Goal: Task Accomplishment & Management: Manage account settings

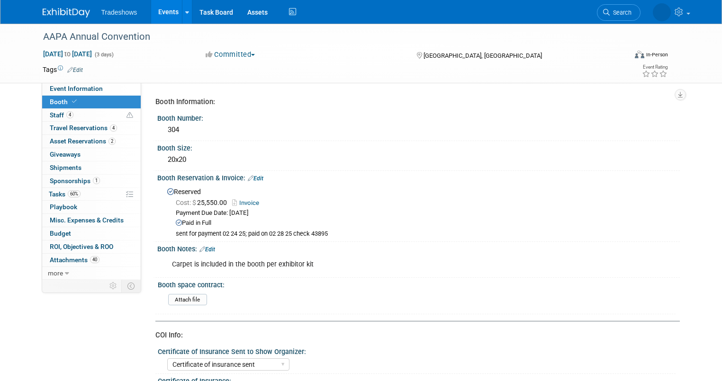
select select "Certificate of insurance sent"
click at [104, 100] on link "Booth" at bounding box center [91, 102] width 99 height 13
select select "Certificate of insurance sent"
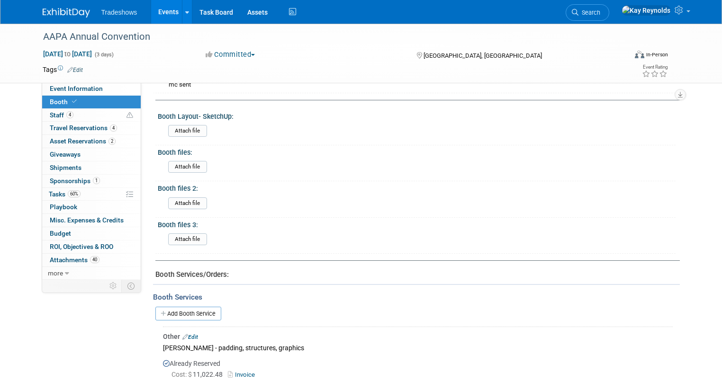
scroll to position [379, 0]
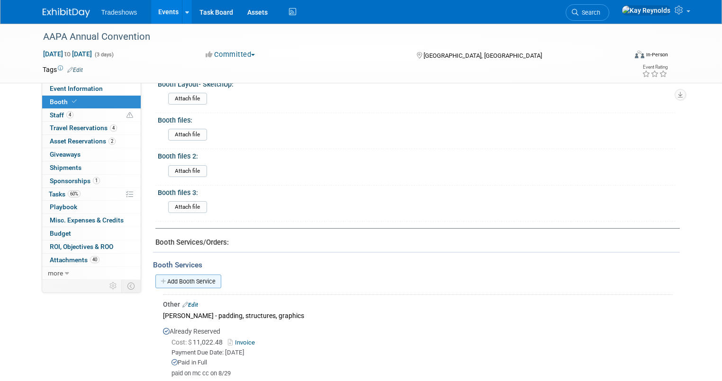
click at [171, 277] on link "Add Booth Service" at bounding box center [188, 282] width 66 height 14
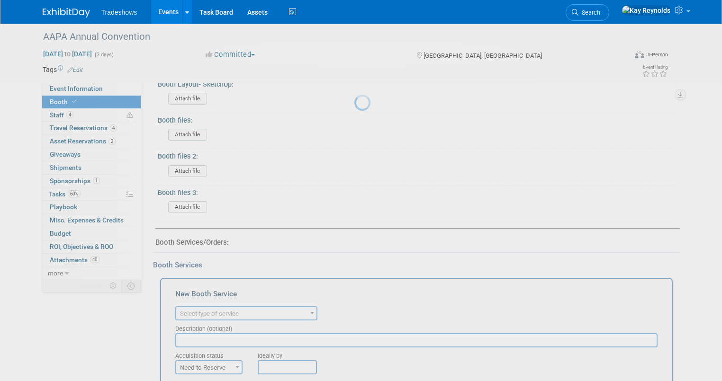
scroll to position [0, 0]
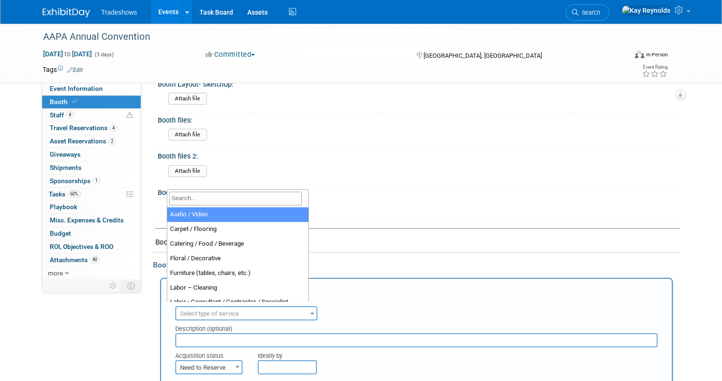
click at [180, 311] on span "Select type of service" at bounding box center [209, 313] width 59 height 7
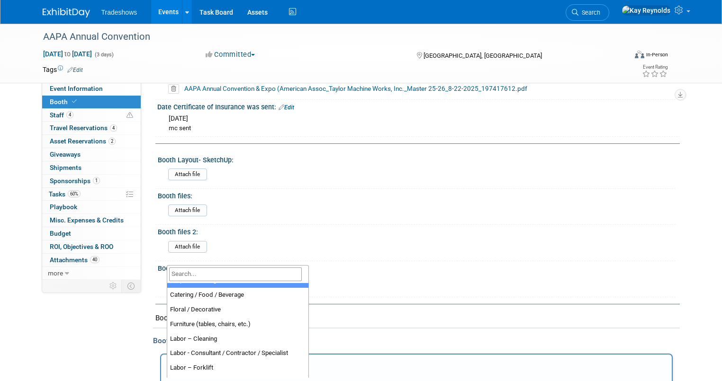
scroll to position [38, 0]
click at [186, 273] on input "search" at bounding box center [235, 275] width 133 height 14
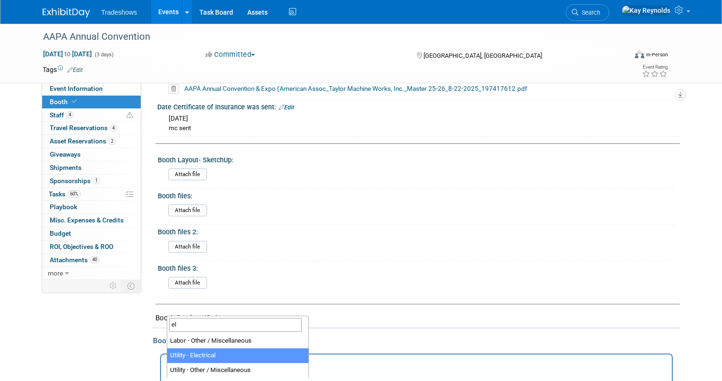
type input "el"
select select "8"
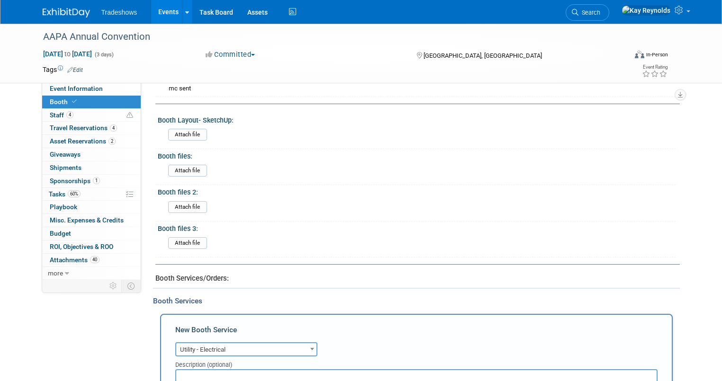
scroll to position [389, 0]
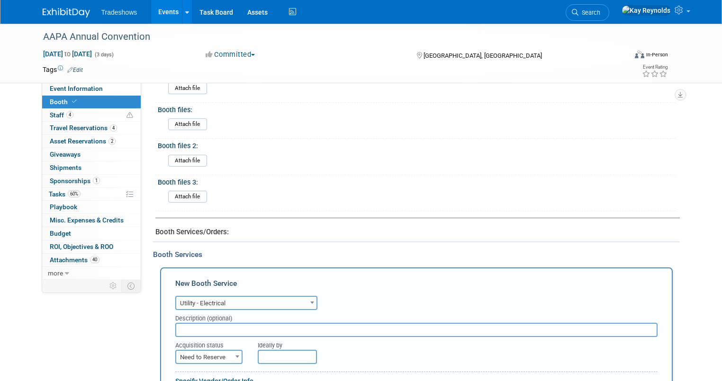
click at [177, 324] on input "text" at bounding box center [416, 330] width 482 height 14
type input "3 outlets ordered 09 05 25"
click at [177, 356] on span "Need to Reserve" at bounding box center [208, 357] width 65 height 13
select select "2"
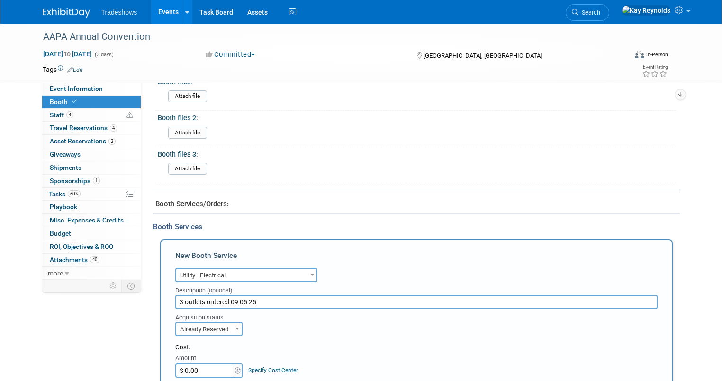
scroll to position [465, 0]
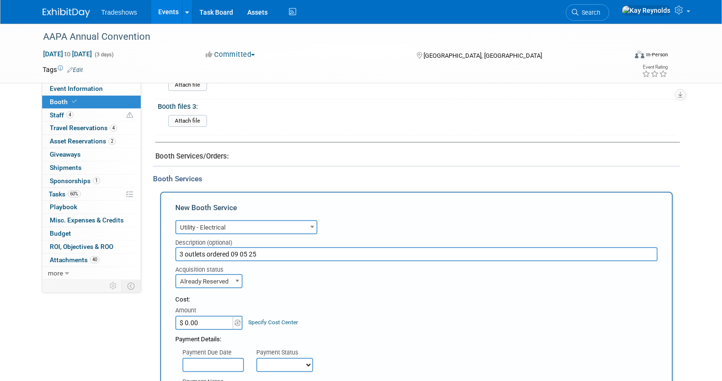
click at [176, 318] on input "$ 0.00" at bounding box center [204, 323] width 59 height 14
type input "$ 408.00"
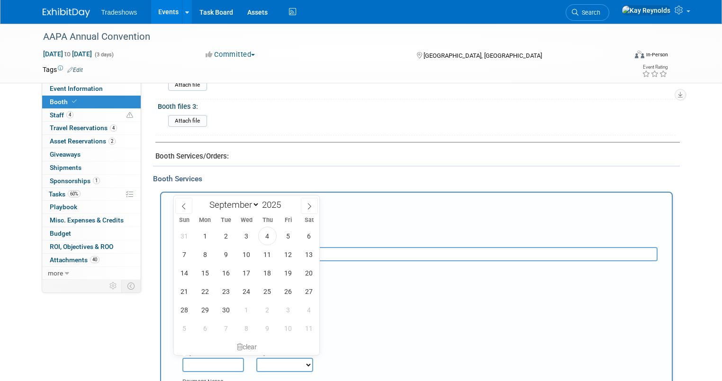
click at [199, 358] on input "text" at bounding box center [213, 365] width 62 height 14
click at [262, 240] on span "4" at bounding box center [267, 236] width 18 height 18
type input "Sep 4, 2025"
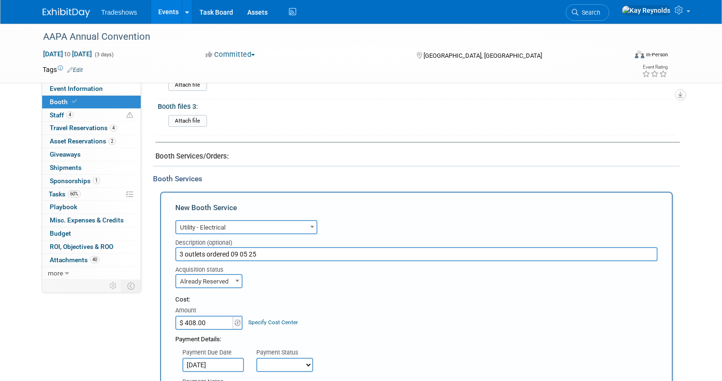
click at [256, 358] on select "Not Paid Yet Partially Paid Paid in Full" at bounding box center [284, 365] width 57 height 14
select select "1"
click at [256, 358] on select "Not Paid Yet Partially Paid Paid in Full" at bounding box center [284, 365] width 57 height 14
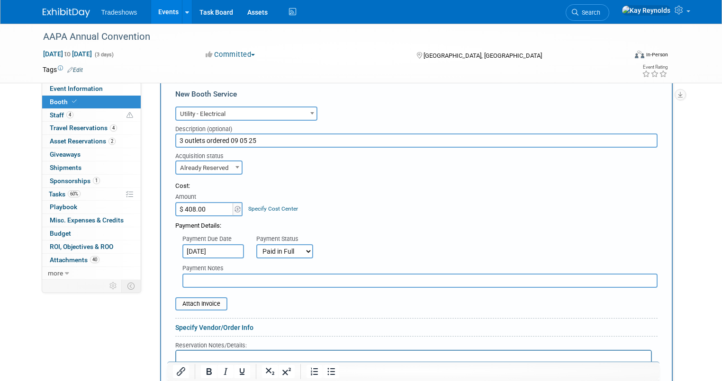
click at [192, 279] on input "text" at bounding box center [419, 281] width 475 height 14
type input "pd on [PERSON_NAME]"
click at [178, 299] on input "file" at bounding box center [170, 303] width 113 height 11
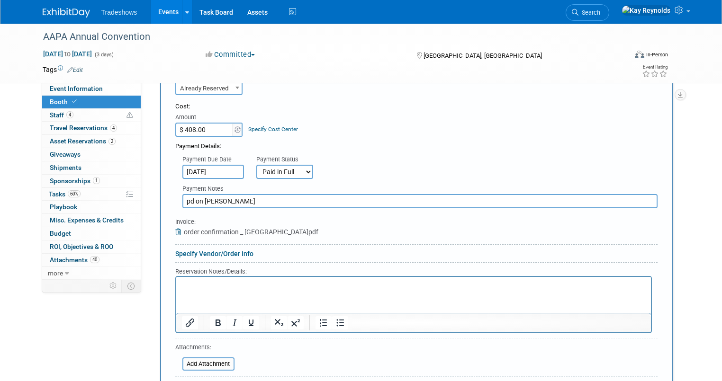
scroll to position [692, 0]
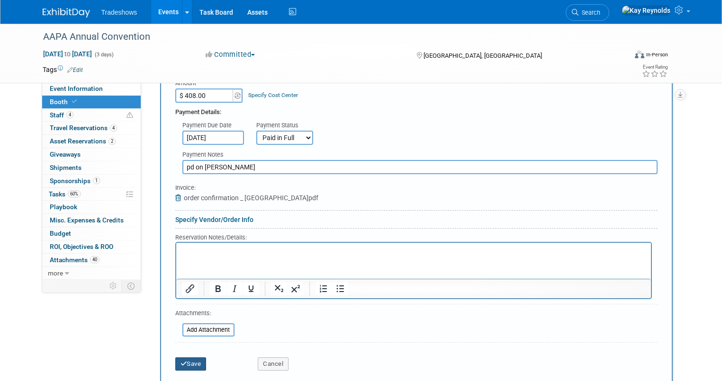
click at [180, 361] on icon "submit" at bounding box center [183, 364] width 7 height 6
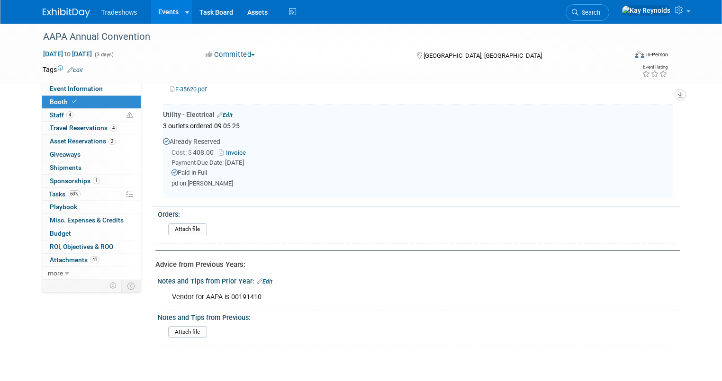
scroll to position [696, 0]
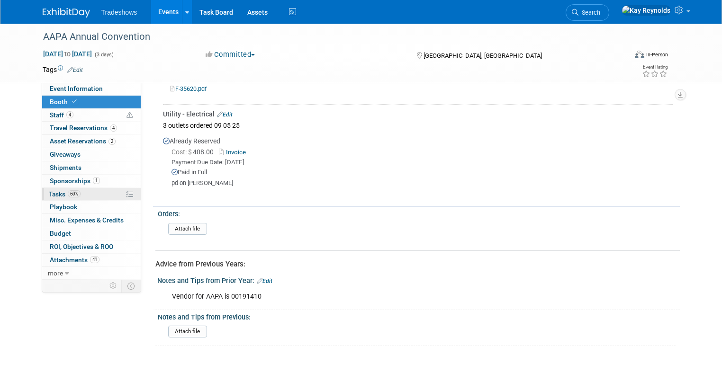
click at [70, 191] on span "60%" at bounding box center [74, 193] width 13 height 7
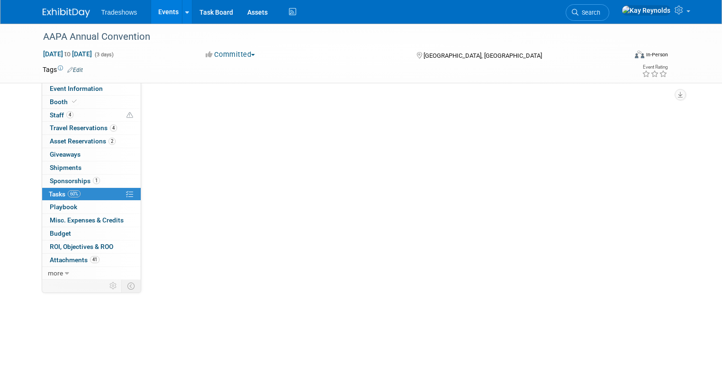
scroll to position [0, 0]
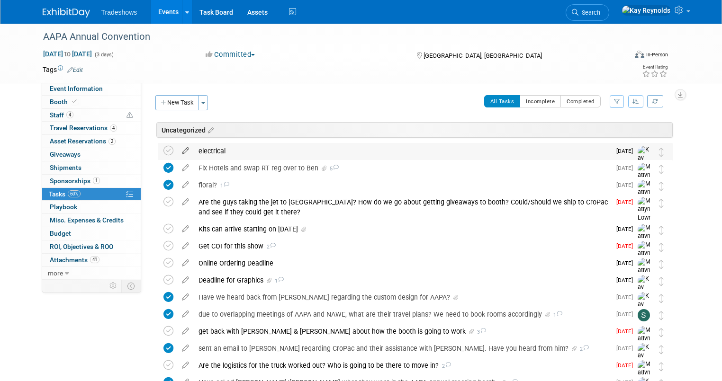
click at [177, 152] on icon at bounding box center [185, 149] width 17 height 12
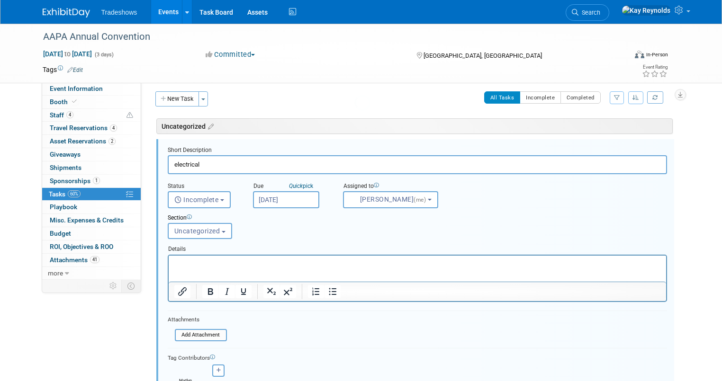
scroll to position [4, 0]
click at [195, 263] on p "Rich Text Area. Press ALT-0 for help." at bounding box center [417, 263] width 486 height 9
click at [189, 333] on input "file" at bounding box center [177, 335] width 97 height 10
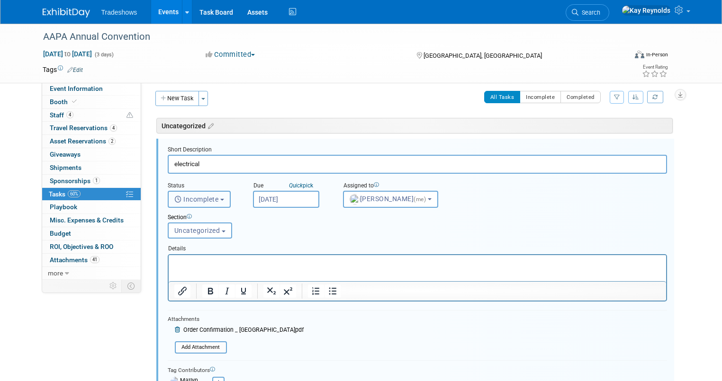
click at [201, 202] on span "Incomplete" at bounding box center [196, 200] width 45 height 8
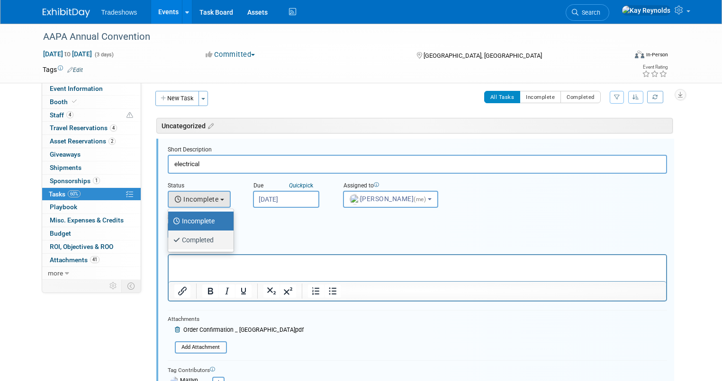
click at [184, 237] on label "Completed" at bounding box center [198, 240] width 51 height 15
click at [170, 237] on input "Completed" at bounding box center [166, 239] width 6 height 6
select select "3"
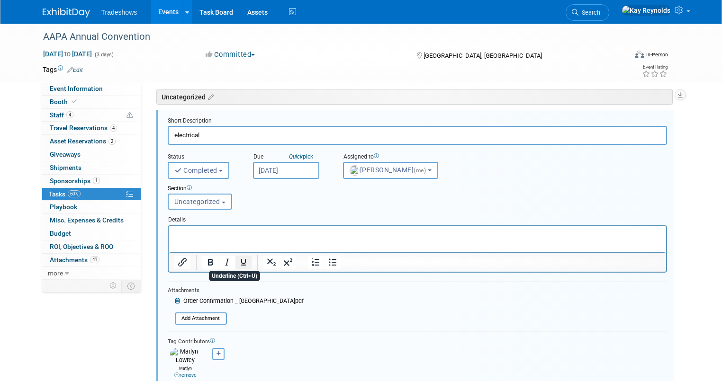
scroll to position [80, 0]
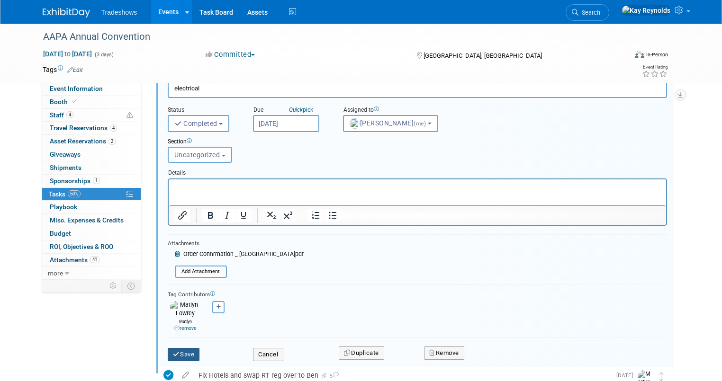
click at [180, 348] on button "Save" at bounding box center [184, 354] width 32 height 13
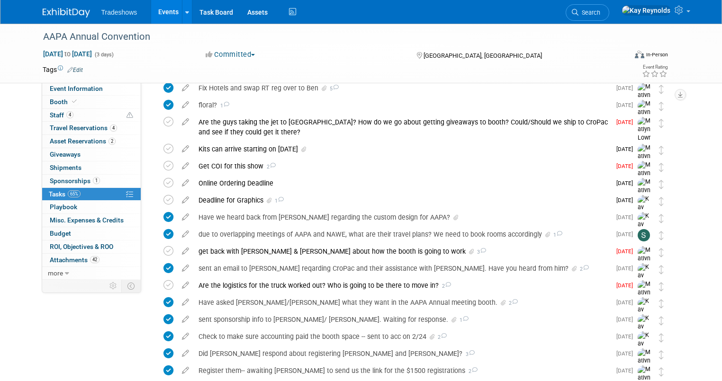
click at [112, 193] on link "65% Tasks 65%" at bounding box center [91, 194] width 99 height 13
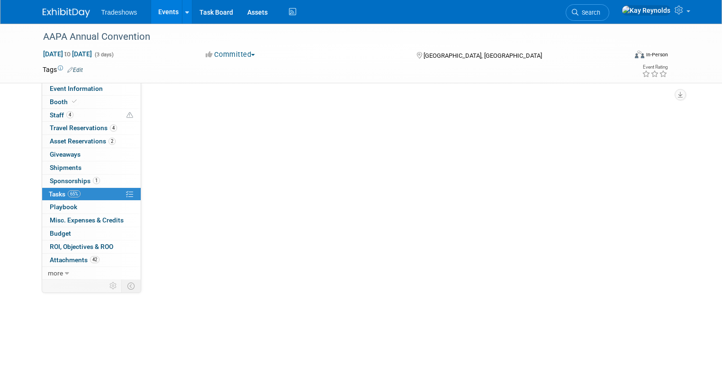
scroll to position [0, 0]
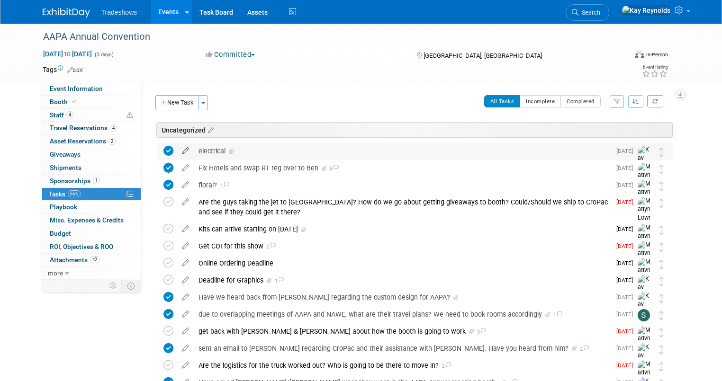
click at [177, 149] on icon at bounding box center [185, 149] width 17 height 12
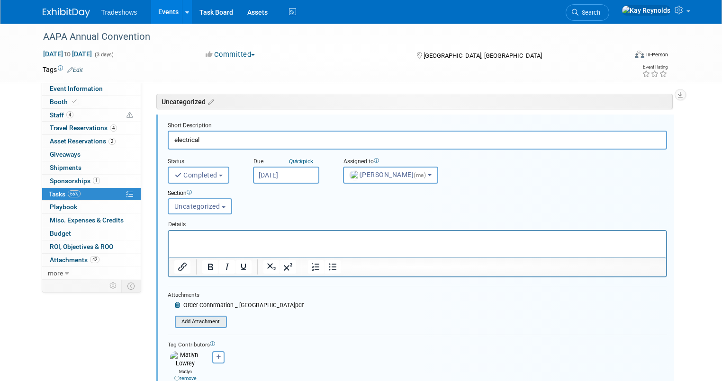
scroll to position [42, 0]
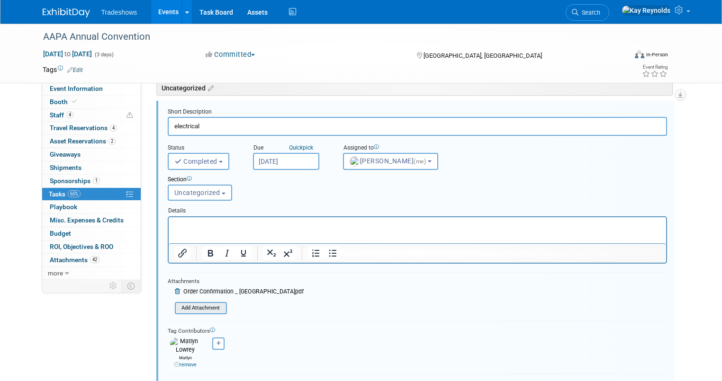
click at [183, 303] on input "file" at bounding box center [177, 308] width 97 height 10
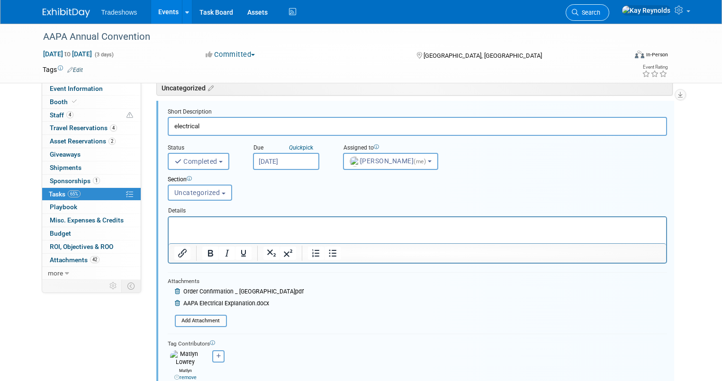
click at [600, 11] on span "Search" at bounding box center [589, 12] width 22 height 7
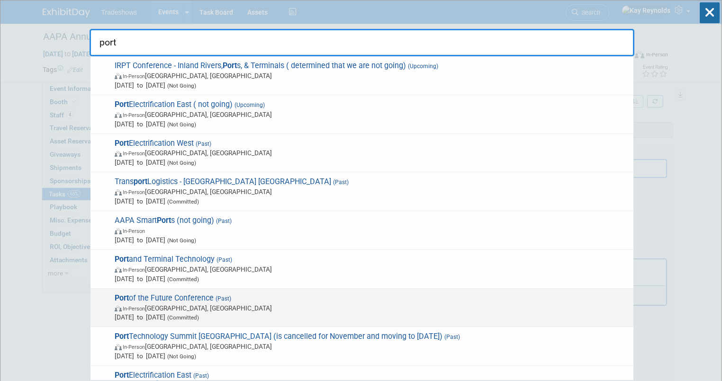
type input "port"
click at [157, 300] on span "Port of the Future Conference (Past) In-Person Houston, TX Apr 1, 2025 to Apr 2…" at bounding box center [370, 308] width 517 height 29
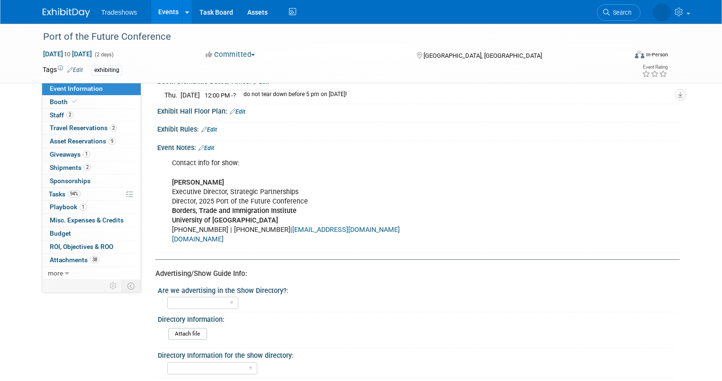
scroll to position [446, 0]
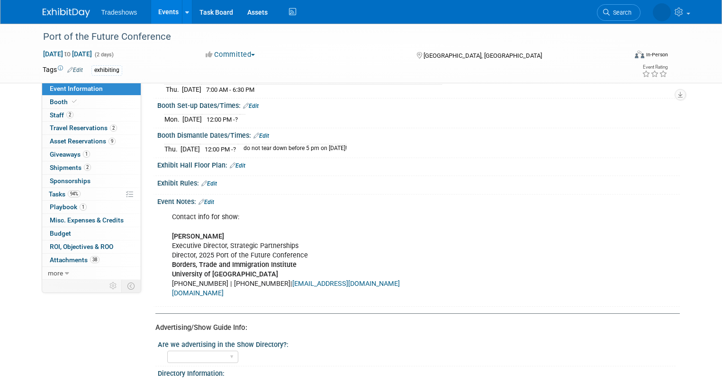
click at [198, 205] on icon at bounding box center [201, 202] width 6 height 6
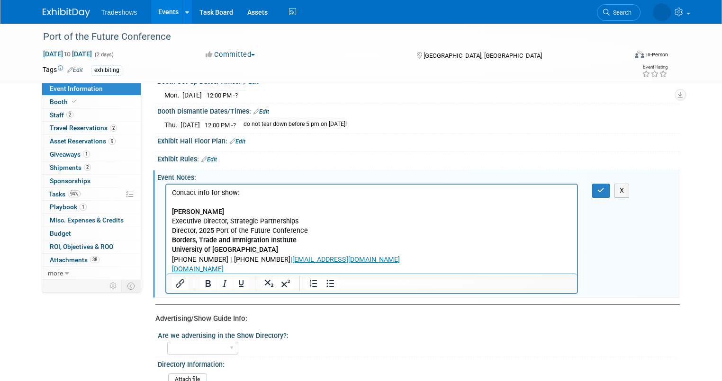
scroll to position [484, 0]
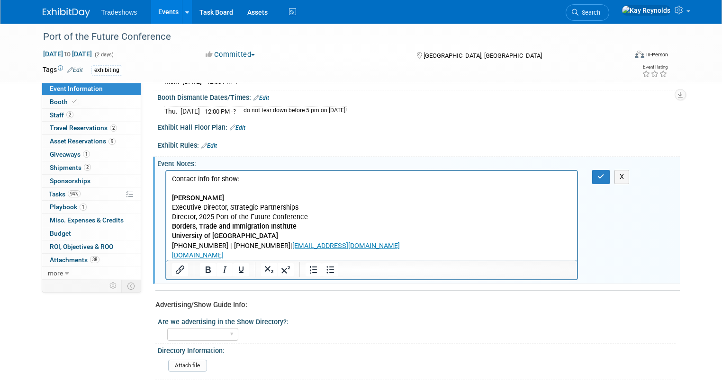
click at [188, 169] on div "Event Notes: Edit" at bounding box center [418, 163] width 522 height 12
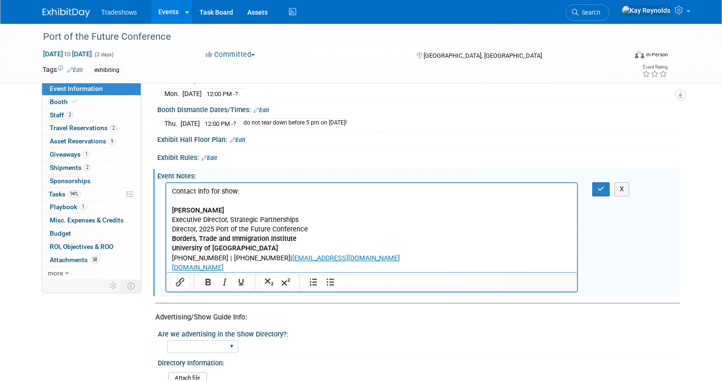
scroll to position [446, 0]
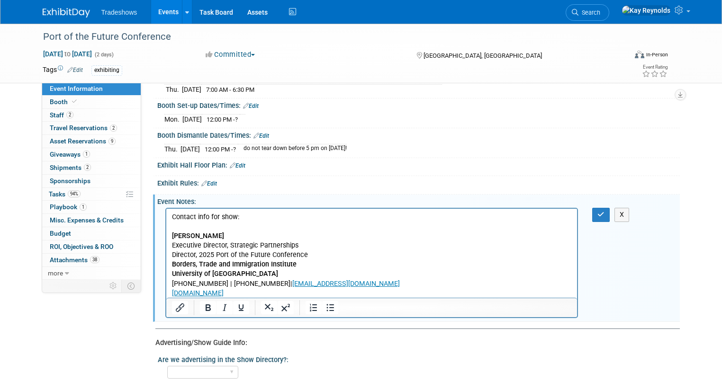
click at [171, 216] on p "Contact info for show: Kevin M. Clement Executive Director, Strategic Partnersh…" at bounding box center [371, 256] width 400 height 86
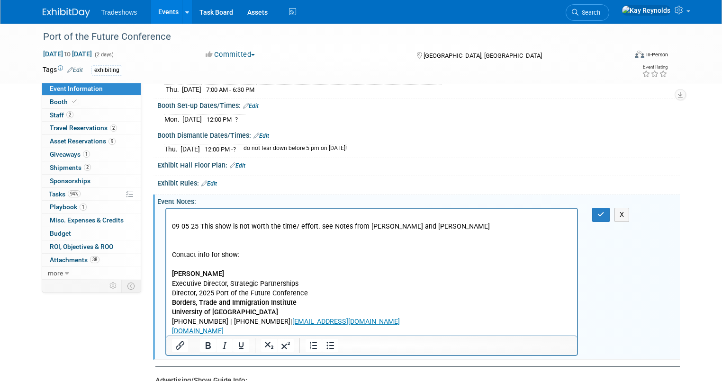
click at [341, 230] on p "09 05 25 This show is not worth the time/ effort. see Notes from David and Duane" at bounding box center [371, 226] width 400 height 9
click at [426, 226] on p "09 05 25 This show is not worth the time/ effort. see email from David and Duane" at bounding box center [371, 226] width 400 height 9
click at [601, 222] on button "button" at bounding box center [601, 215] width 18 height 14
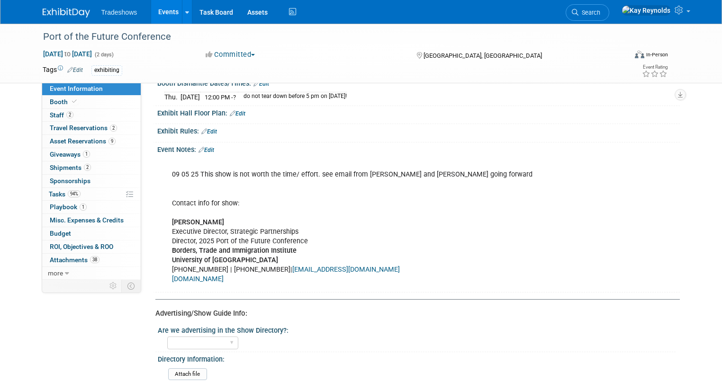
scroll to position [484, 0]
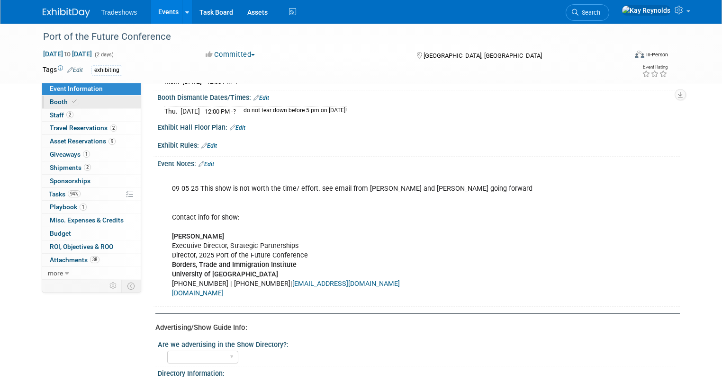
click at [79, 103] on link "Booth" at bounding box center [91, 102] width 99 height 13
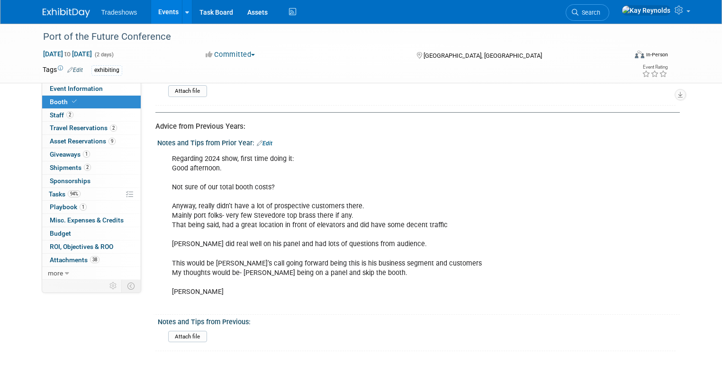
scroll to position [644, 0]
click at [253, 287] on div "Regarding 2024 show, first time doing it: Good afternoon. Not sure of our total…" at bounding box center [371, 230] width 413 height 162
click at [248, 286] on div "Regarding 2024 show, first time doing it: Good afternoon. Not sure of our total…" at bounding box center [371, 230] width 413 height 162
click at [258, 140] on link "Edit" at bounding box center [265, 143] width 16 height 7
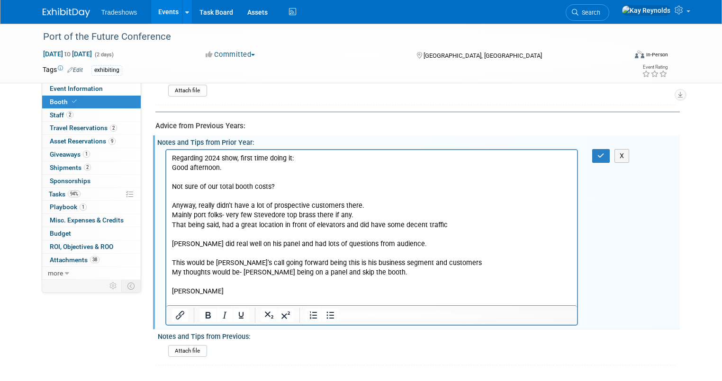
scroll to position [0, 0]
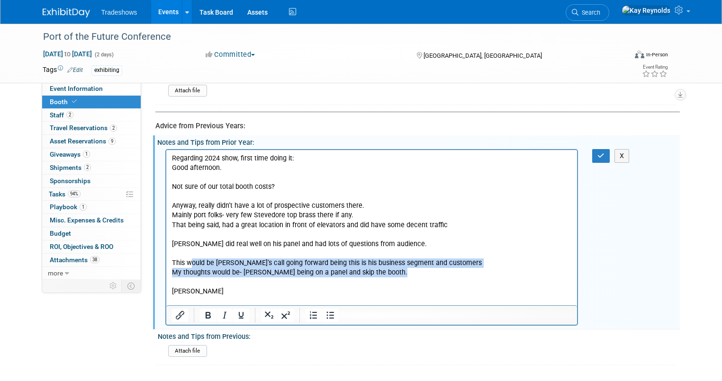
drag, startPoint x: 385, startPoint y: 273, endPoint x: 181, endPoint y: 264, distance: 204.4
click at [181, 264] on p "Regarding 2024 show, first time doing it: Good afternoon. Not sure of our total…" at bounding box center [371, 229] width 400 height 152
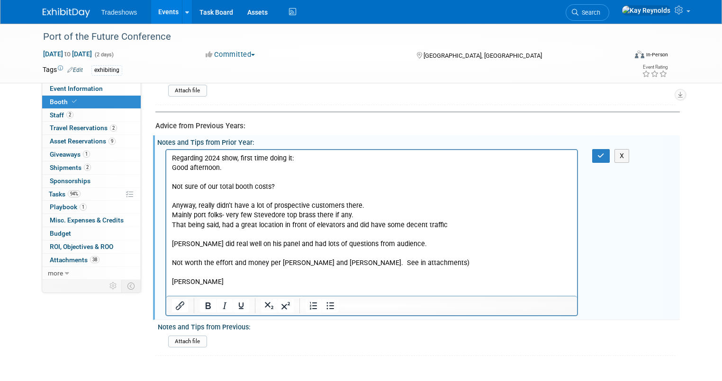
drag, startPoint x: 263, startPoint y: 281, endPoint x: 232, endPoint y: 283, distance: 30.8
click at [232, 283] on p "Regarding 2024 show, first time doing it: Good afternoon. Not sure of our total…" at bounding box center [371, 224] width 400 height 143
click at [604, 153] on icon "button" at bounding box center [600, 156] width 7 height 7
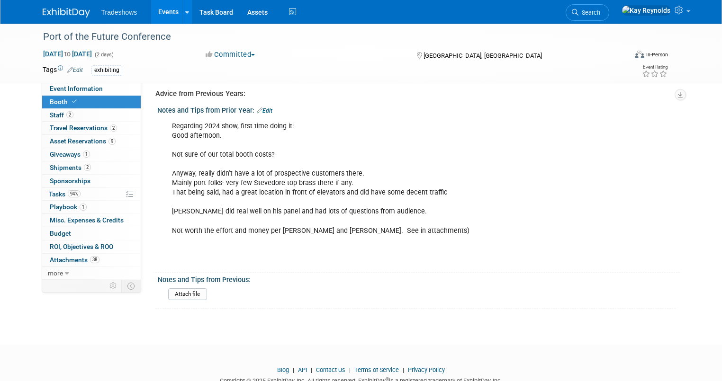
scroll to position [701, 0]
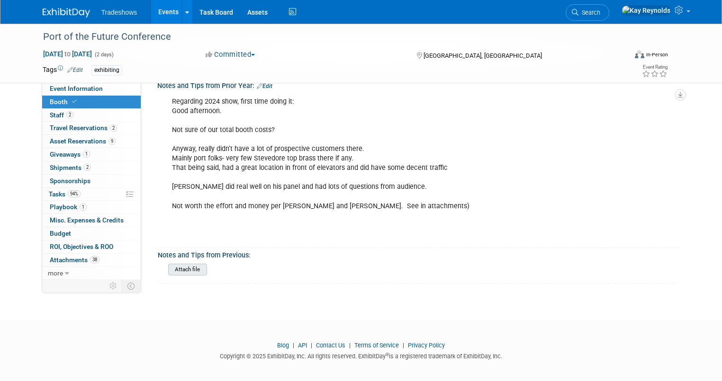
click at [184, 264] on input "file" at bounding box center [142, 269] width 129 height 11
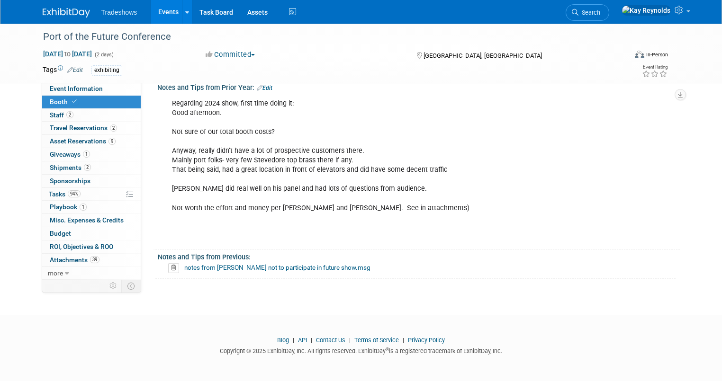
scroll to position [694, 0]
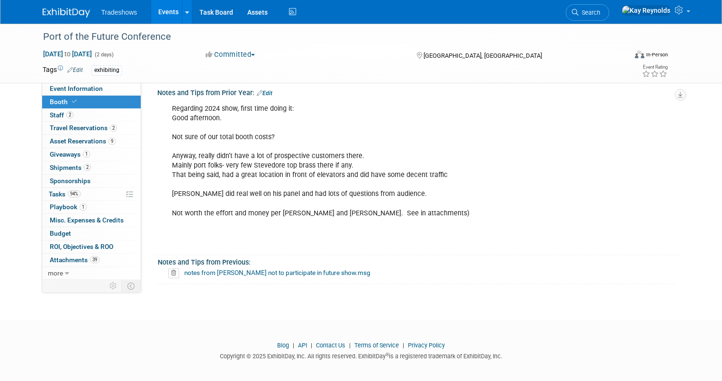
click at [259, 90] on link "Edit" at bounding box center [265, 93] width 16 height 7
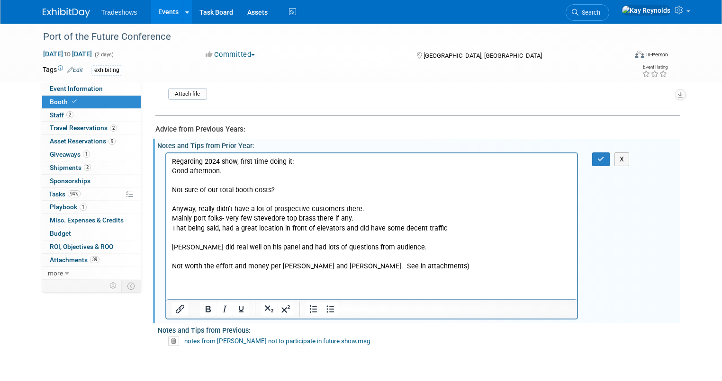
scroll to position [671, 0]
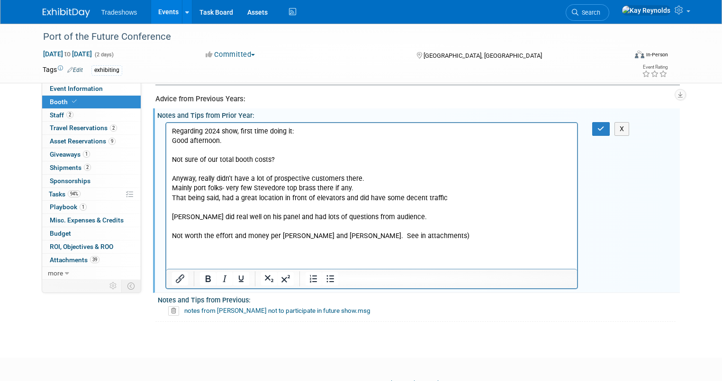
click at [609, 145] on div "Regarding 2024 show, first time doing it: Good afternoon. Not sure of our total…" at bounding box center [418, 205] width 522 height 171
click at [604, 126] on icon "button" at bounding box center [600, 129] width 7 height 7
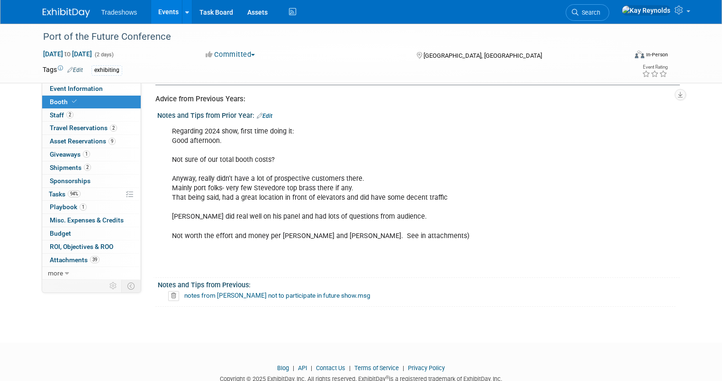
drag, startPoint x: 233, startPoint y: 285, endPoint x: 210, endPoint y: 299, distance: 27.0
click at [210, 299] on div "Notes and Tips from Previous: notes from David not to participate in future sho…" at bounding box center [415, 292] width 520 height 29
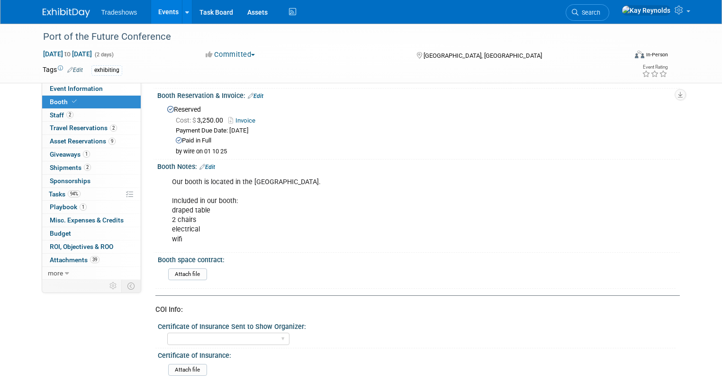
scroll to position [0, 0]
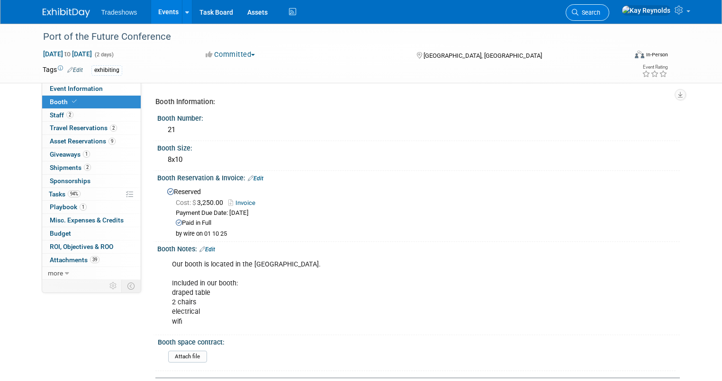
click at [600, 13] on span "Search" at bounding box center [589, 12] width 22 height 7
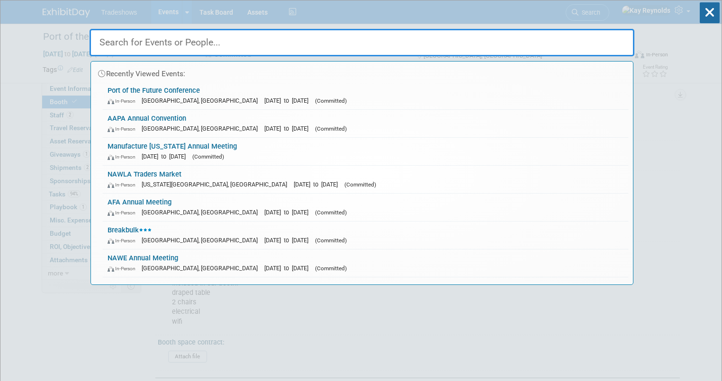
click at [118, 36] on input "text" at bounding box center [362, 42] width 545 height 27
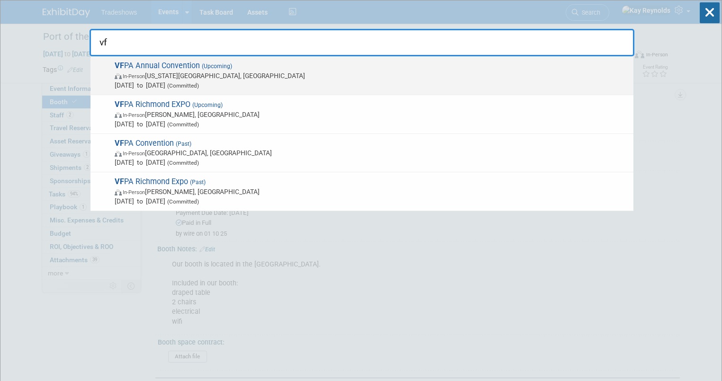
type input "vf"
click at [135, 69] on span "VF PA Annual Convention (Upcoming) In-Person Virginia Beach, VA Sep 12, 2025 to…" at bounding box center [370, 75] width 517 height 29
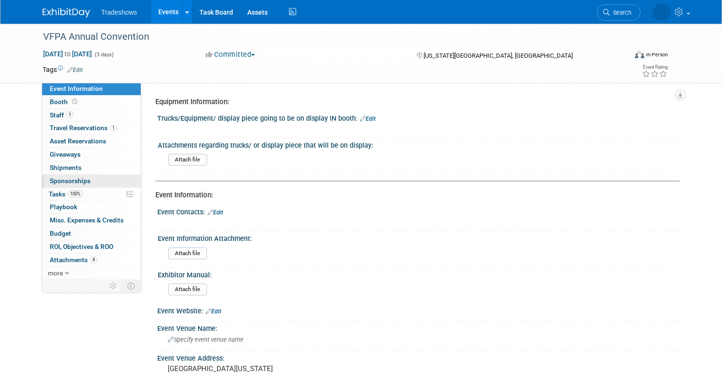
click at [89, 182] on link "0 Sponsorships 0" at bounding box center [91, 181] width 99 height 13
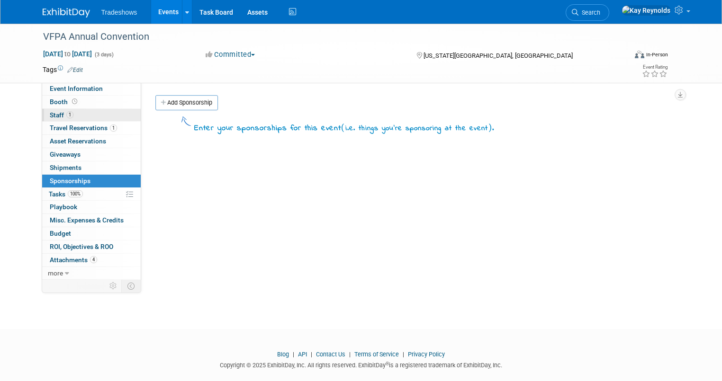
click at [87, 112] on link "1 Staff 1" at bounding box center [91, 115] width 99 height 13
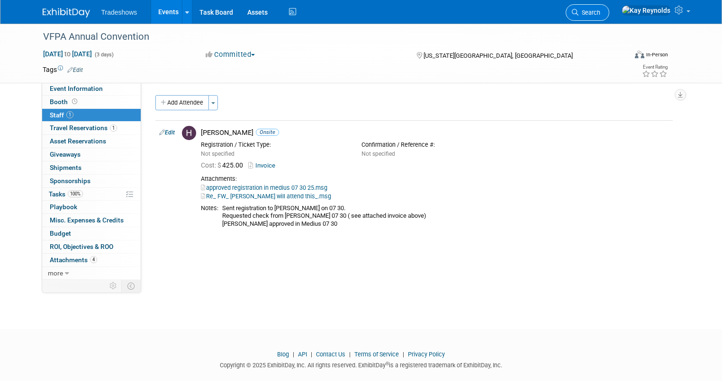
click at [609, 16] on link "Search" at bounding box center [588, 12] width 44 height 17
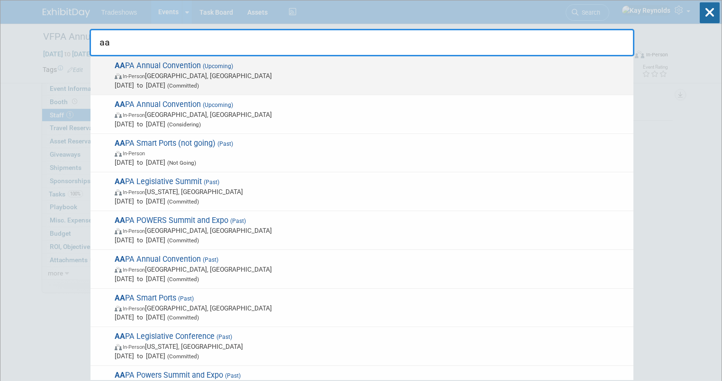
type input "aa"
click at [149, 81] on span "Oct 6, 2025 to Oct 8, 2025 (Committed)" at bounding box center [372, 85] width 514 height 9
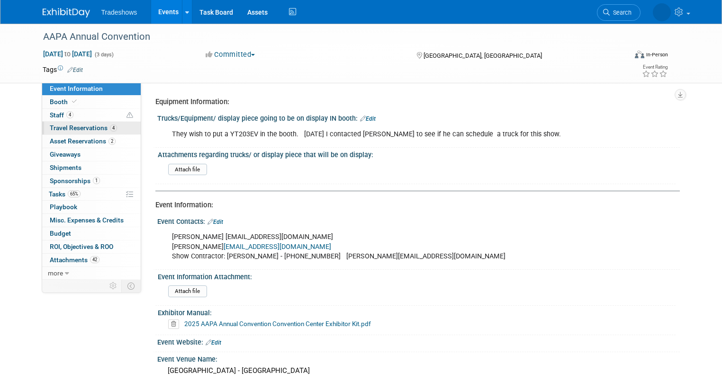
click at [90, 124] on span "Travel Reservations 4" at bounding box center [83, 128] width 67 height 8
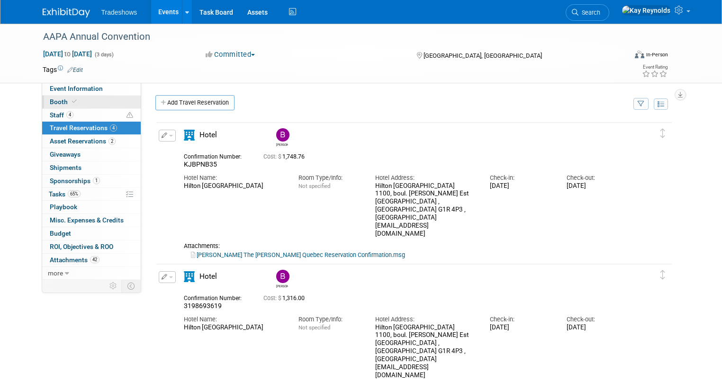
click at [83, 100] on link "Booth" at bounding box center [91, 102] width 99 height 13
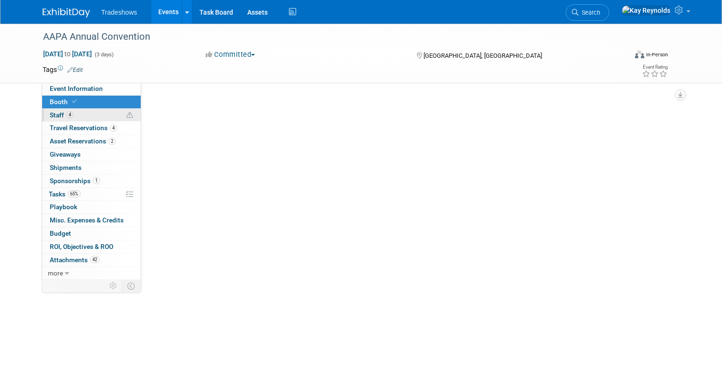
select select "Certificate of insurance sent"
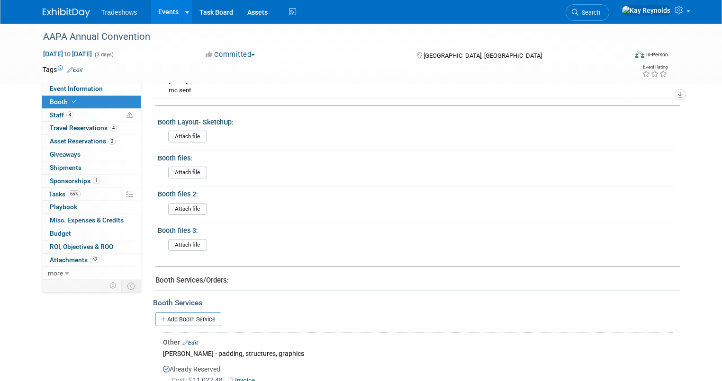
scroll to position [152, 0]
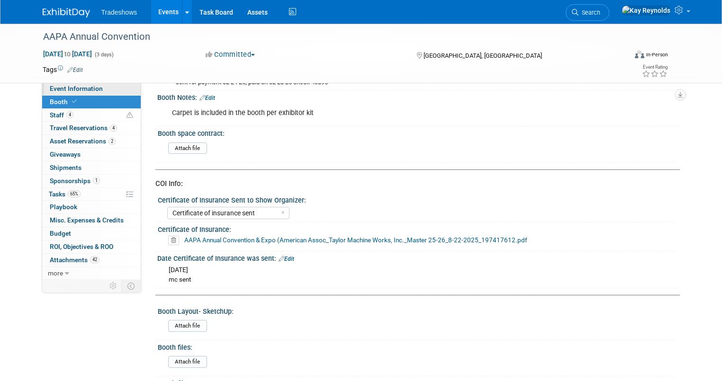
click at [91, 91] on span "Event Information" at bounding box center [76, 89] width 53 height 8
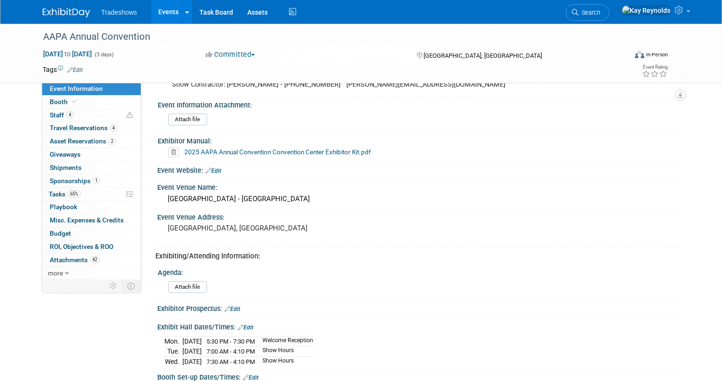
scroll to position [189, 0]
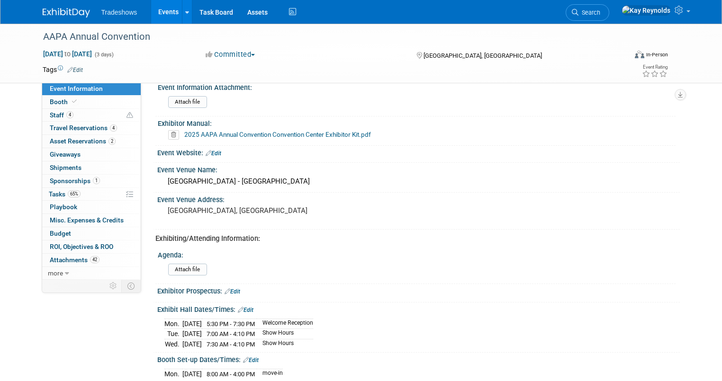
click at [105, 87] on link "Event Information" at bounding box center [91, 88] width 99 height 13
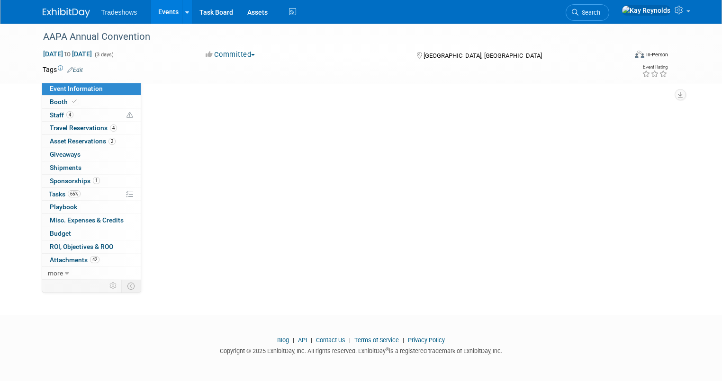
scroll to position [0, 0]
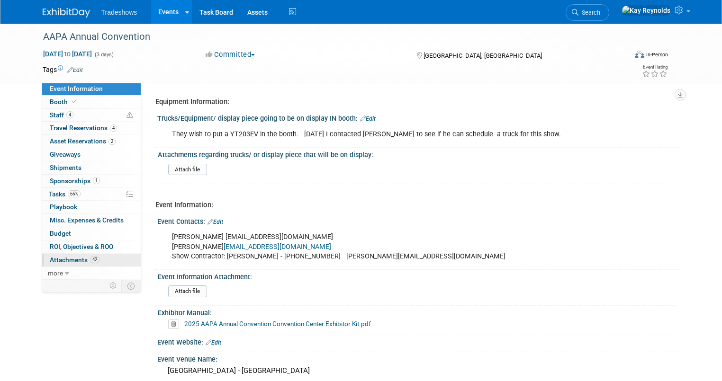
click at [76, 261] on span "Attachments 42" at bounding box center [75, 260] width 50 height 8
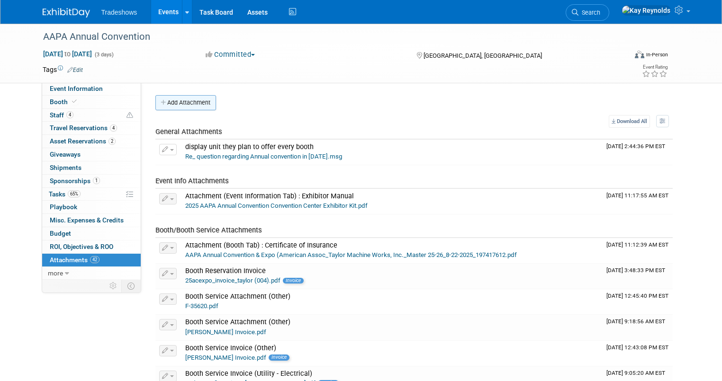
click at [186, 100] on button "Add Attachment" at bounding box center [185, 102] width 61 height 15
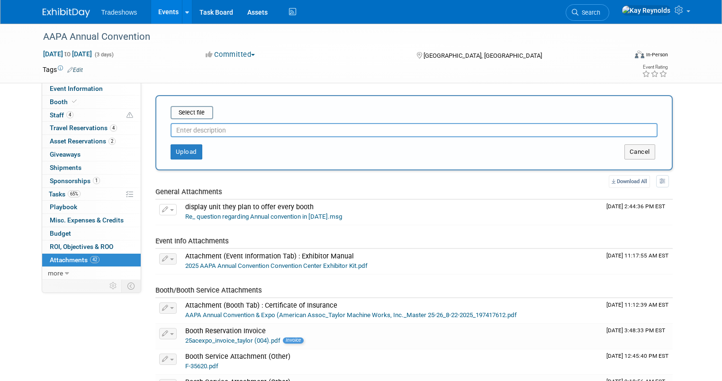
click at [174, 140] on div "Upload Cancel" at bounding box center [413, 148] width 501 height 22
click at [174, 131] on input "text" at bounding box center [414, 130] width 487 height 14
type input "graphics for AAPA towers"
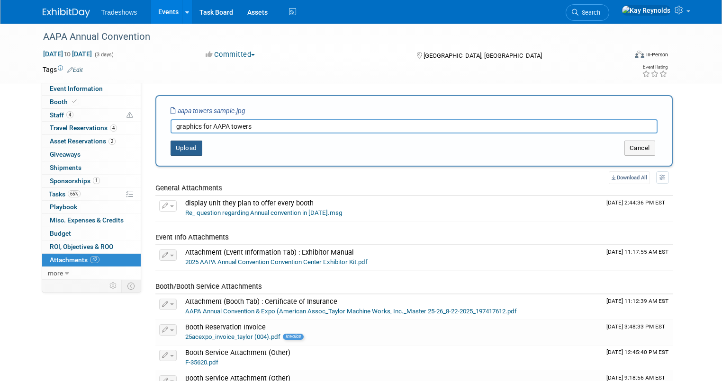
click at [182, 154] on button "Upload" at bounding box center [187, 148] width 32 height 15
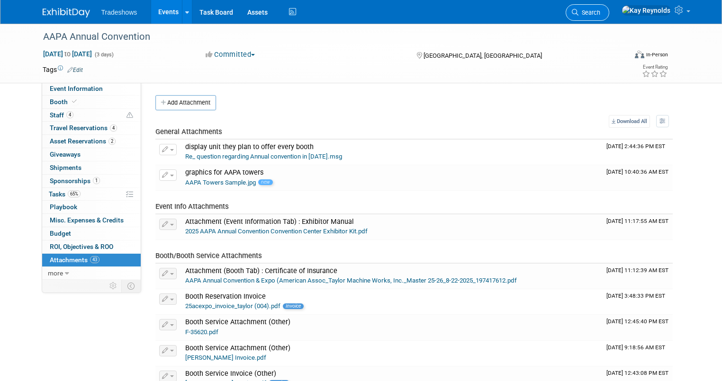
click at [578, 15] on icon at bounding box center [575, 12] width 7 height 7
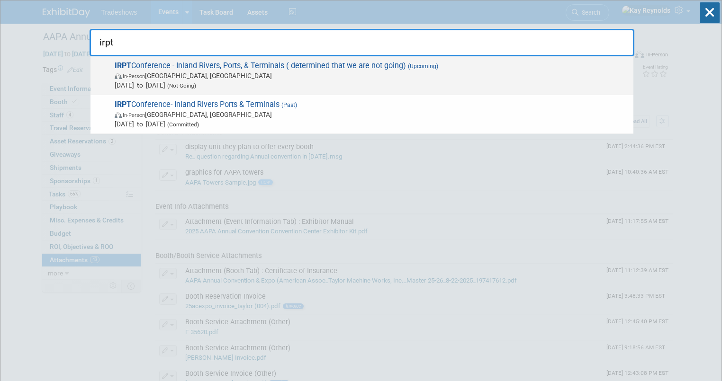
type input "irpt"
click at [171, 78] on span "In-Person Milwaukee, WI" at bounding box center [372, 75] width 514 height 9
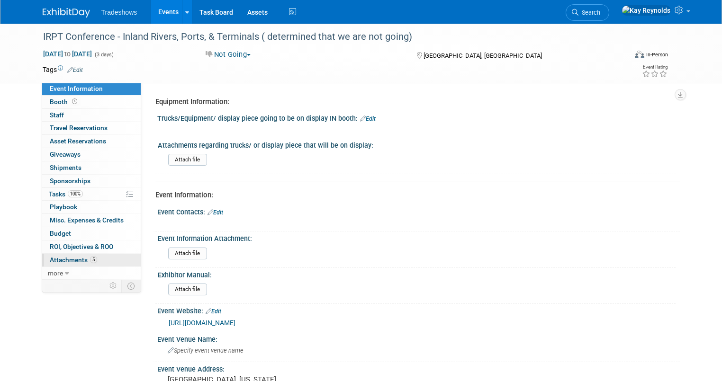
click at [99, 255] on link "5 Attachments 5" at bounding box center [91, 260] width 99 height 13
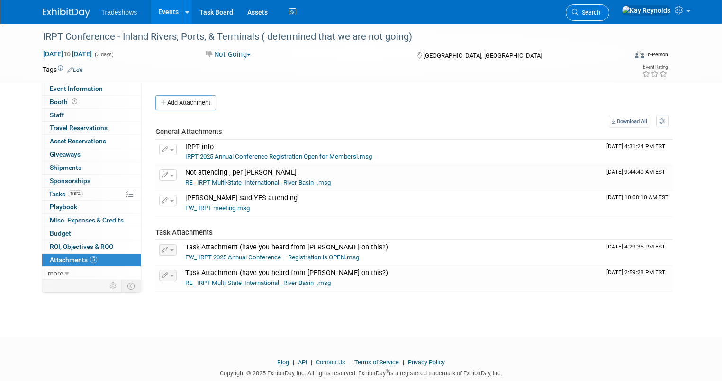
drag, startPoint x: 585, startPoint y: 15, endPoint x: 629, endPoint y: 12, distance: 44.2
click at [600, 11] on span "Search" at bounding box center [589, 12] width 22 height 7
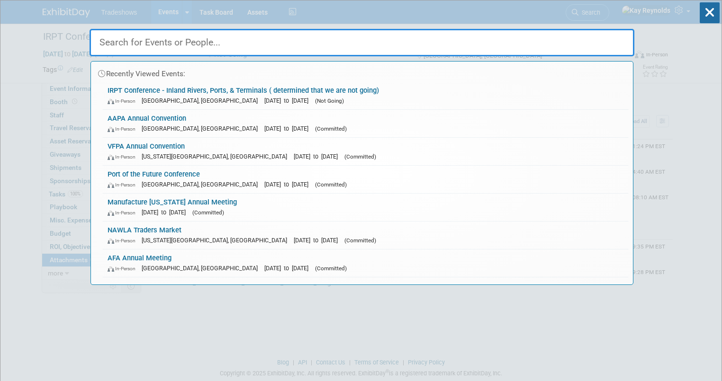
click at [146, 42] on input "text" at bounding box center [362, 42] width 545 height 27
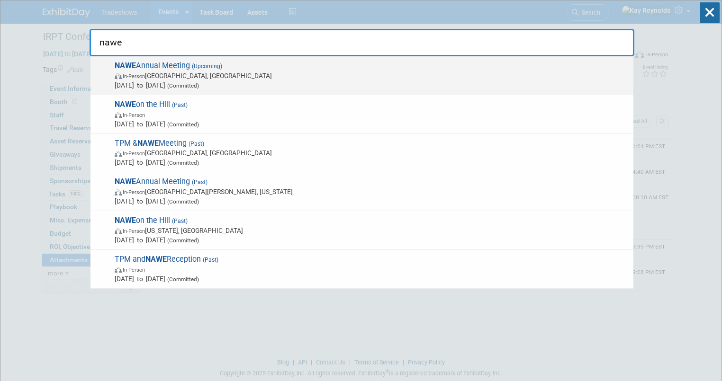
type input "nawe"
click at [138, 82] on span "Oct 8, 2025 to Oct 10, 2025 (Committed)" at bounding box center [372, 85] width 514 height 9
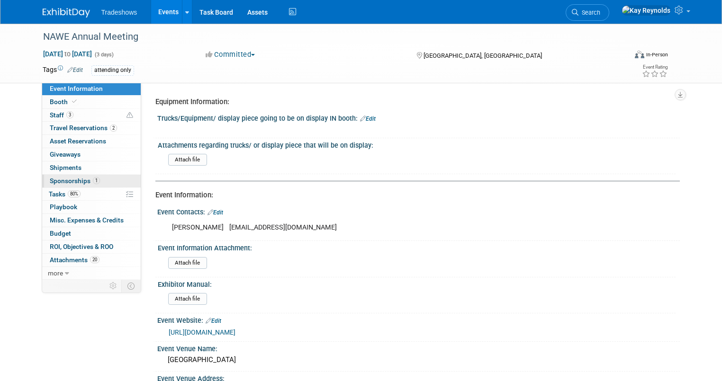
click at [81, 184] on span "Sponsorships 1" at bounding box center [75, 181] width 50 height 8
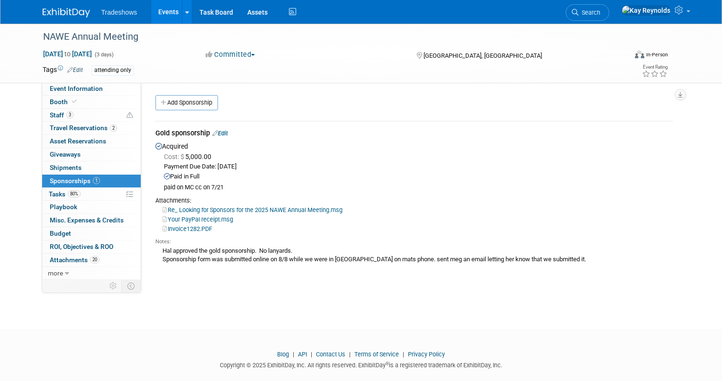
click at [191, 210] on link "Re_ Looking for Sponsors for the 2025 NAWE Annual Meeting.msg" at bounding box center [252, 210] width 180 height 7
click at [609, 8] on link "Search" at bounding box center [588, 12] width 44 height 17
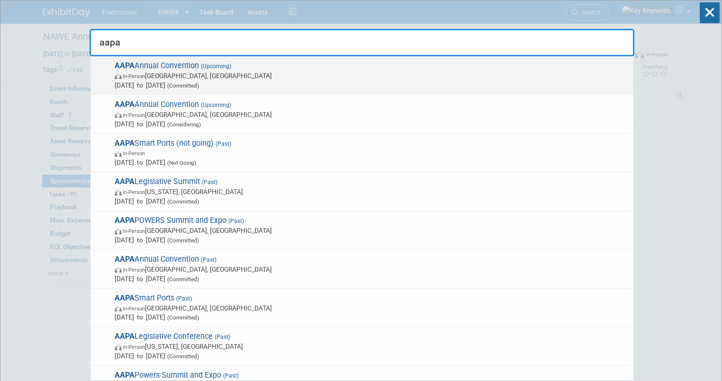
type input "aapa"
click at [175, 76] on span "In-Person Québec City, Canada" at bounding box center [372, 75] width 514 height 9
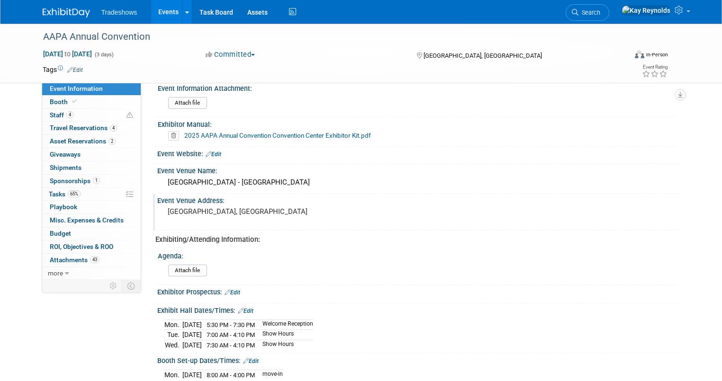
scroll to position [189, 0]
click at [88, 232] on link "Budget" at bounding box center [91, 233] width 99 height 13
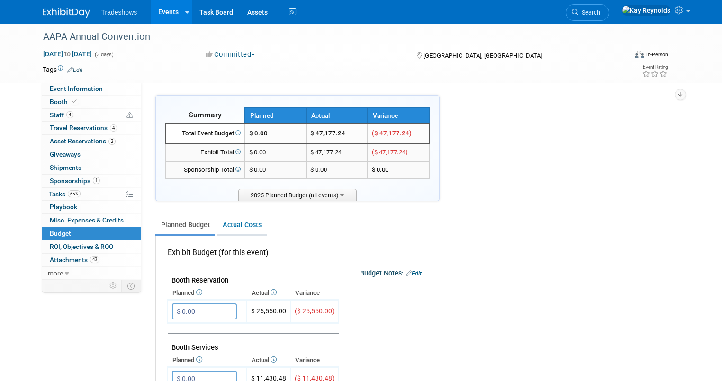
click at [229, 225] on link "Actual Costs" at bounding box center [242, 225] width 50 height 18
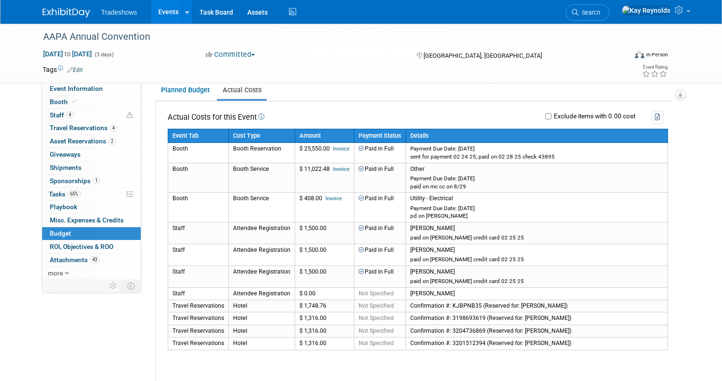
scroll to position [152, 0]
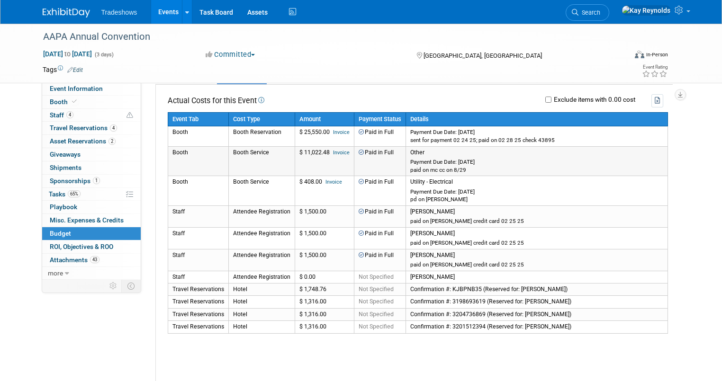
click at [333, 151] on link "Invoice" at bounding box center [341, 153] width 17 height 6
